Goal: Task Accomplishment & Management: Use online tool/utility

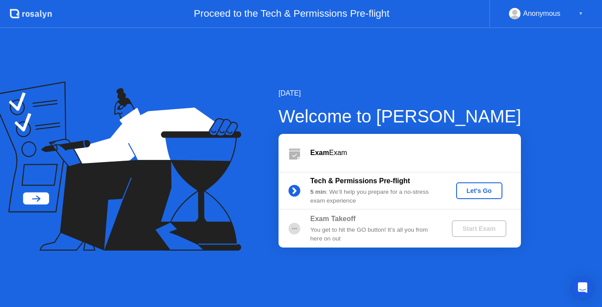
click at [471, 194] on div "Let's Go" at bounding box center [479, 190] width 39 height 7
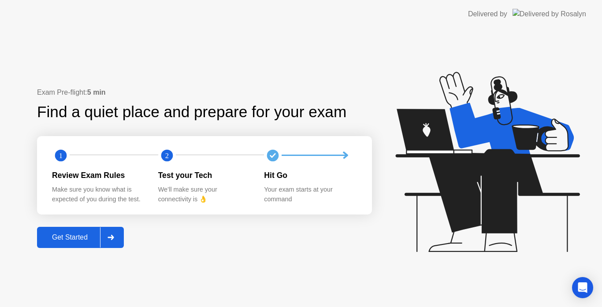
click at [73, 223] on div "Exam Pre-flight: 5 min Find a quiet place and prepare for your exam 1 2 Review …" at bounding box center [204, 167] width 335 height 161
click at [75, 234] on div "Get Started" at bounding box center [70, 238] width 60 height 8
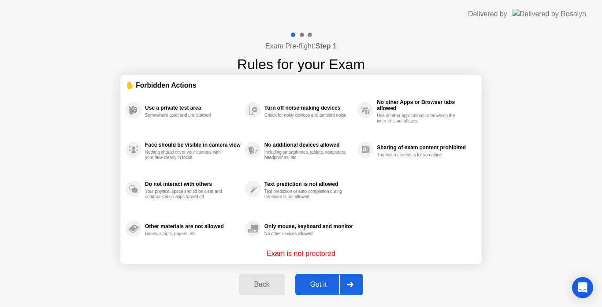
click at [316, 284] on div "Got it" at bounding box center [318, 285] width 41 height 8
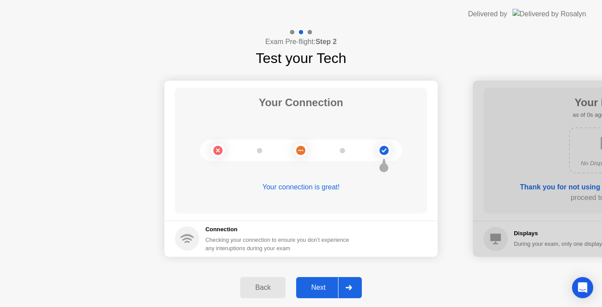
click at [321, 292] on div "Next" at bounding box center [318, 288] width 39 height 8
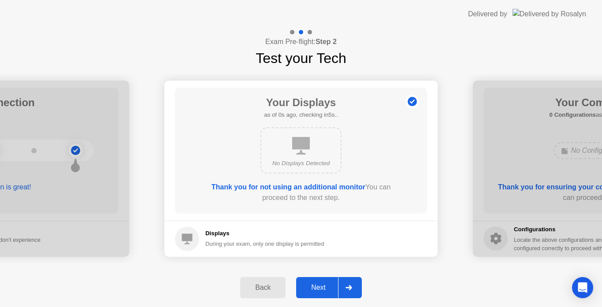
click at [321, 292] on div "Next" at bounding box center [318, 288] width 39 height 8
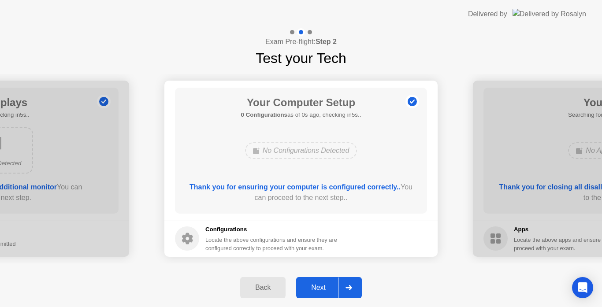
click at [321, 292] on div "Next" at bounding box center [318, 288] width 39 height 8
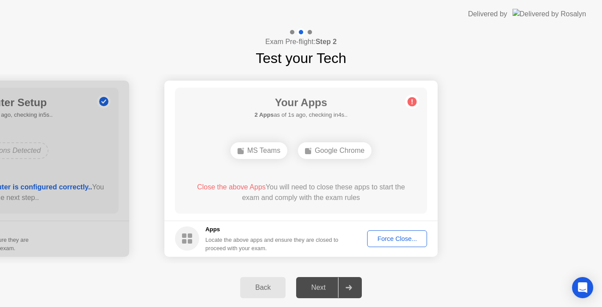
click at [392, 239] on div "Force Close..." at bounding box center [397, 238] width 54 height 7
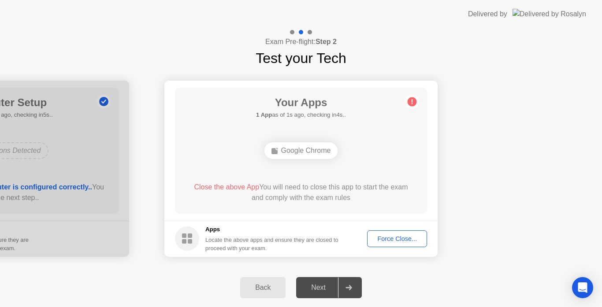
click at [390, 242] on div "Force Close..." at bounding box center [397, 238] width 54 height 7
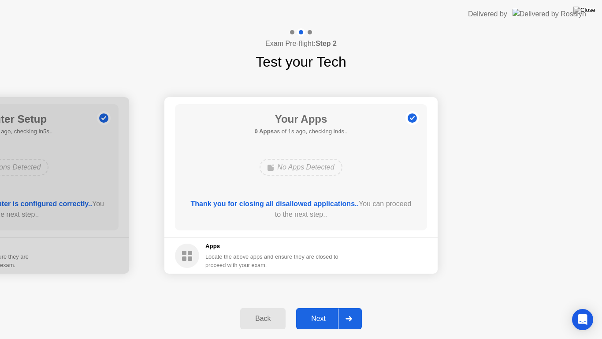
click at [320, 307] on div "Next" at bounding box center [318, 318] width 39 height 8
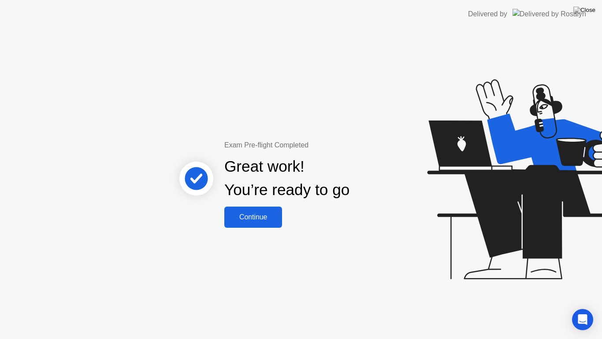
click at [244, 219] on div "Continue" at bounding box center [253, 217] width 52 height 8
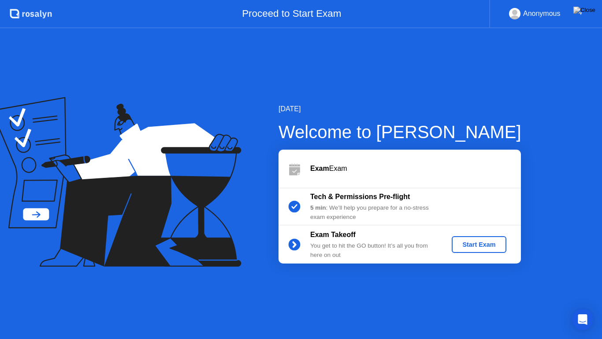
click at [483, 247] on div "Start Exam" at bounding box center [478, 244] width 47 height 7
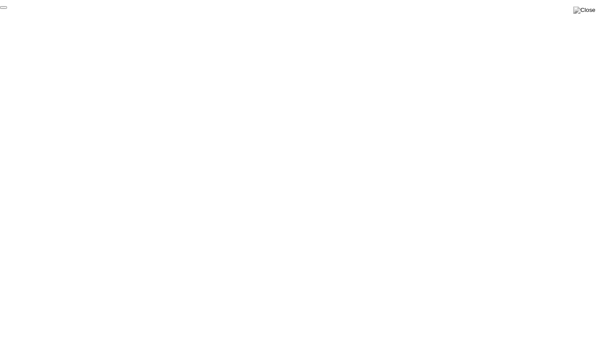
click div "End Proctoring Session"
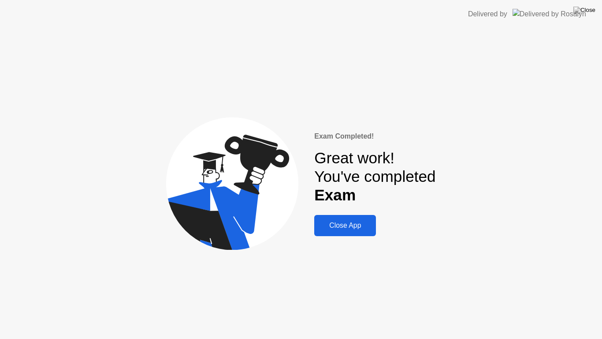
click at [329, 226] on div "Close App" at bounding box center [345, 225] width 56 height 8
